Goal: Information Seeking & Learning: Learn about a topic

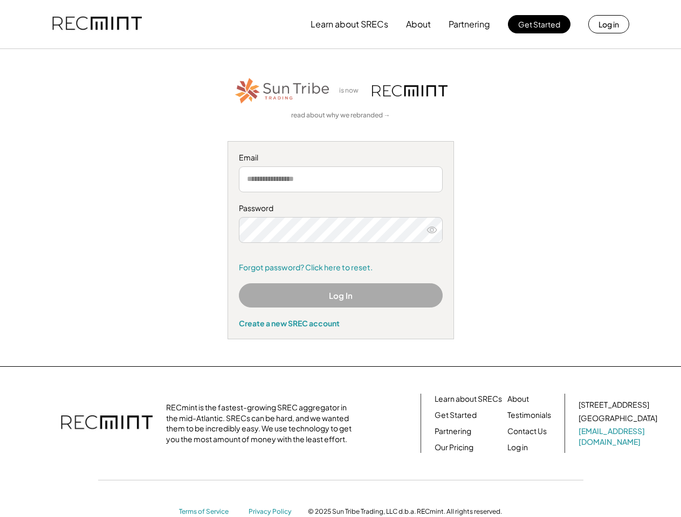
click at [340, 259] on div "Password Remember me Forgot password? Click here to reset." at bounding box center [341, 238] width 204 height 70
click at [340, 24] on button "Learn about SRECs" at bounding box center [349, 24] width 78 height 22
click at [341, 24] on button "Learn about SRECs" at bounding box center [349, 24] width 78 height 22
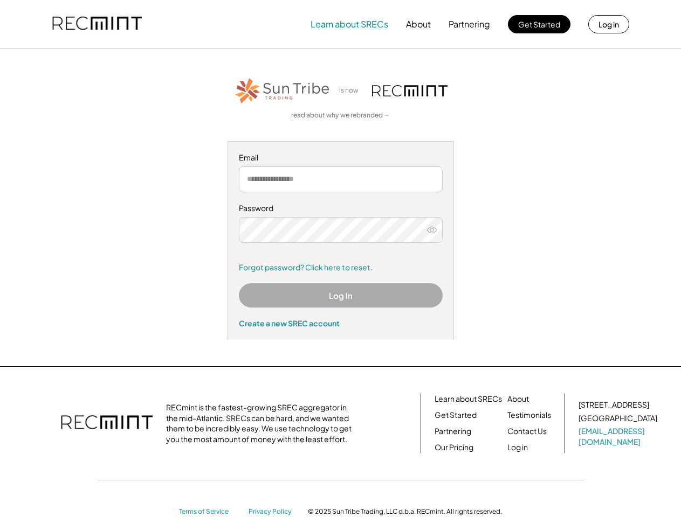
click at [97, 24] on img at bounding box center [96, 24] width 89 height 37
click at [469, 24] on button "Partnering" at bounding box center [469, 24] width 42 height 22
click at [349, 24] on button "Learn about SRECs" at bounding box center [349, 24] width 78 height 22
click at [418, 24] on button "About" at bounding box center [418, 24] width 25 height 22
